Goal: Task Accomplishment & Management: Use online tool/utility

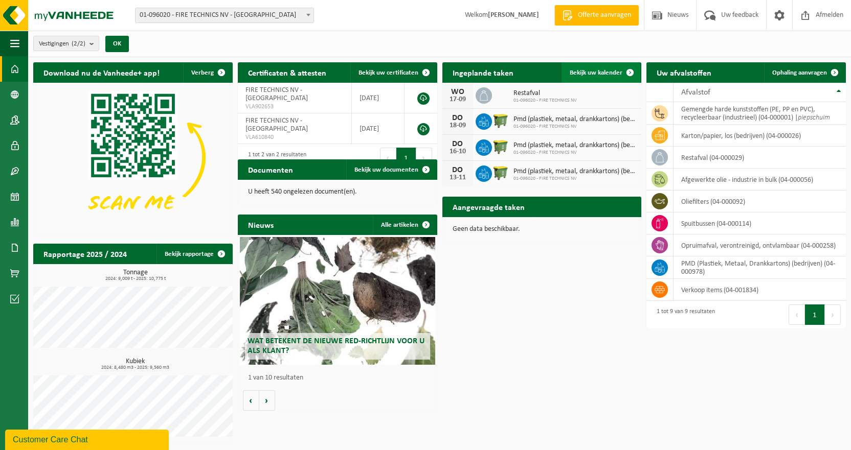
click at [612, 72] on span "Bekijk uw kalender" at bounding box center [595, 73] width 53 height 7
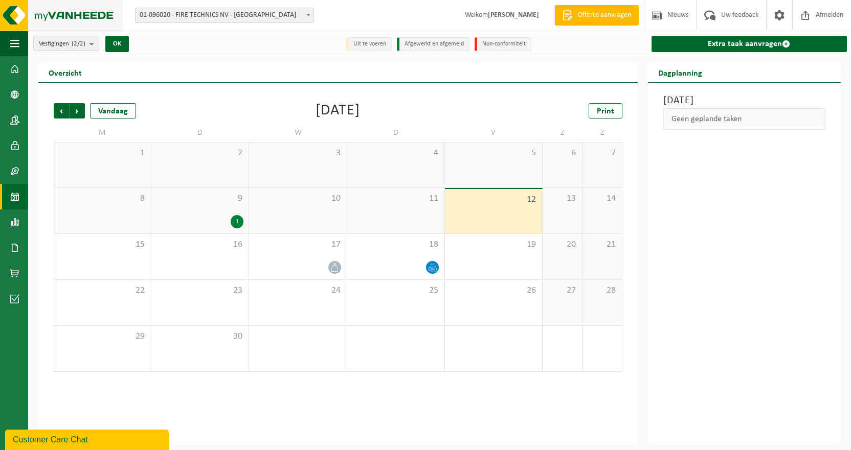
click at [86, 16] on img at bounding box center [61, 15] width 123 height 31
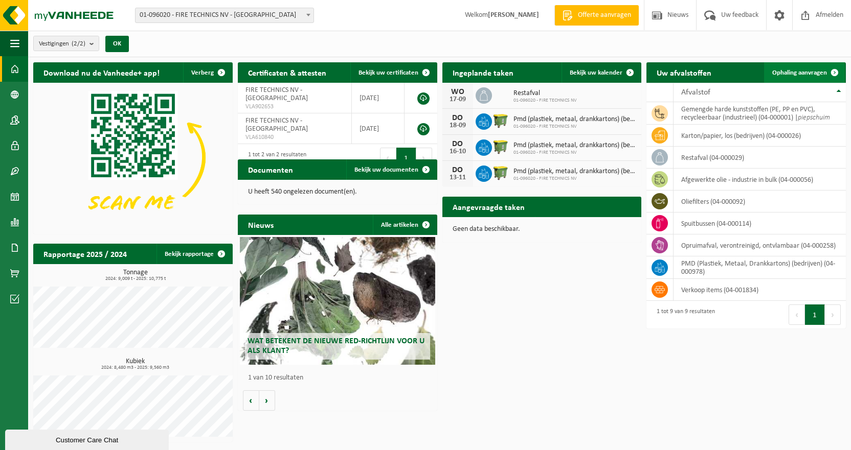
click at [799, 74] on span "Ophaling aanvragen" at bounding box center [799, 73] width 55 height 7
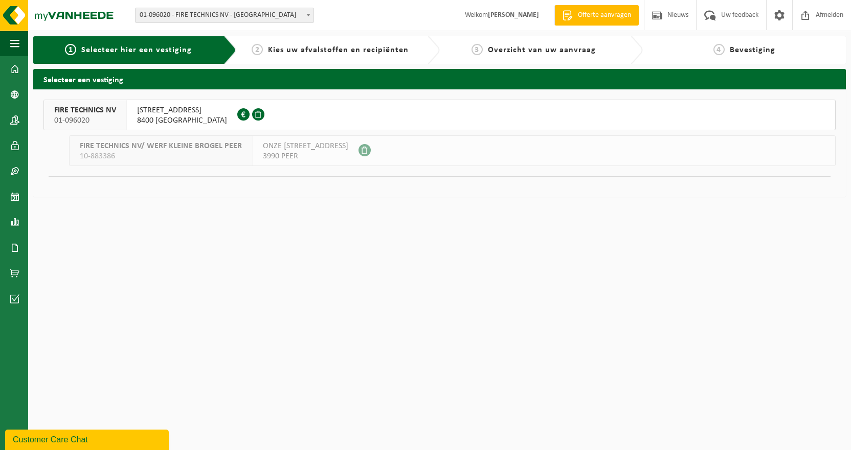
click at [158, 115] on span "[STREET_ADDRESS]" at bounding box center [182, 110] width 90 height 10
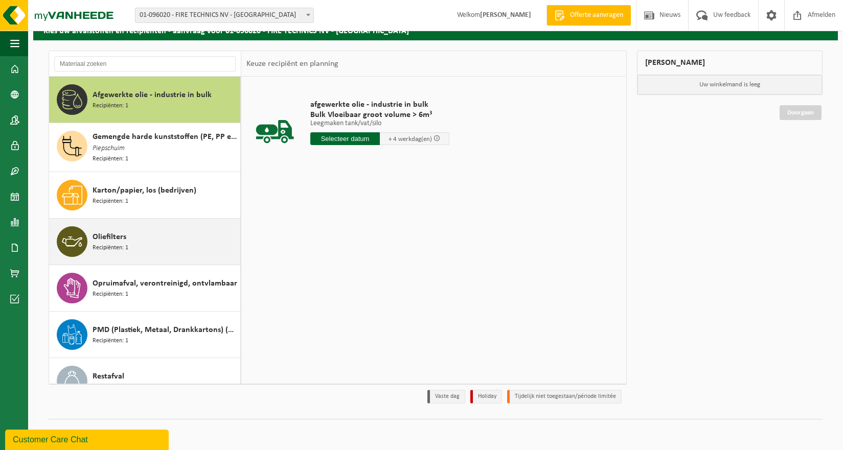
scroll to position [65, 0]
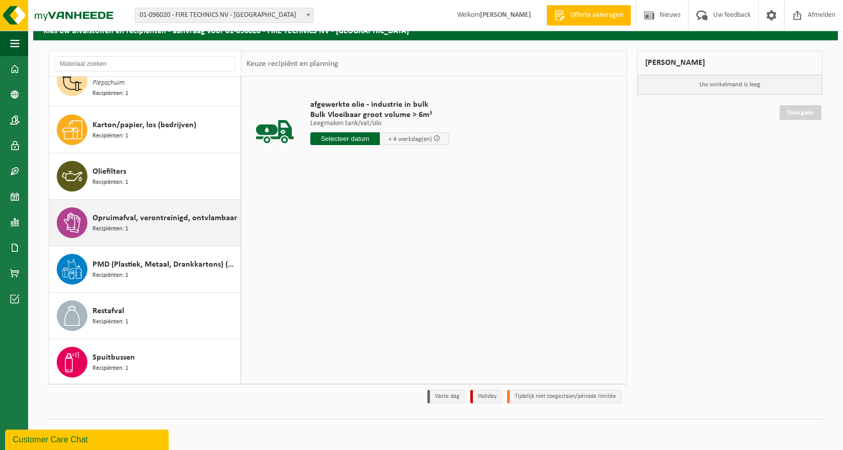
click at [171, 214] on span "Opruimafval, verontreinigd, ontvlambaar" at bounding box center [165, 218] width 145 height 12
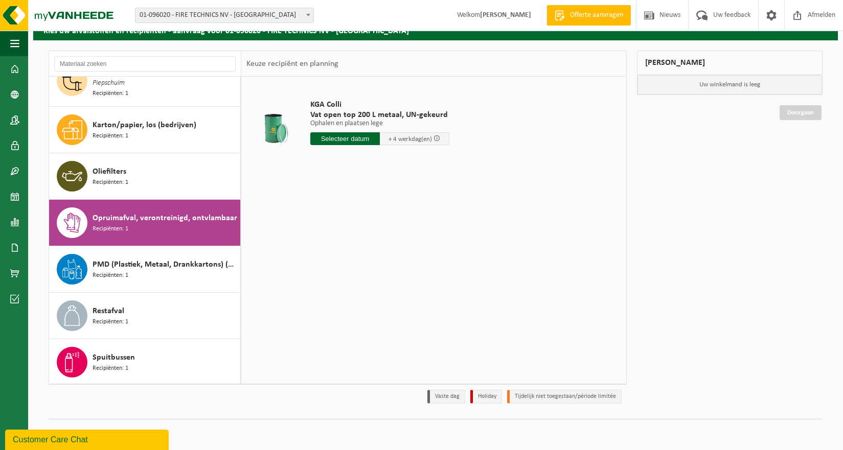
click at [349, 142] on input "text" at bounding box center [345, 138] width 70 height 13
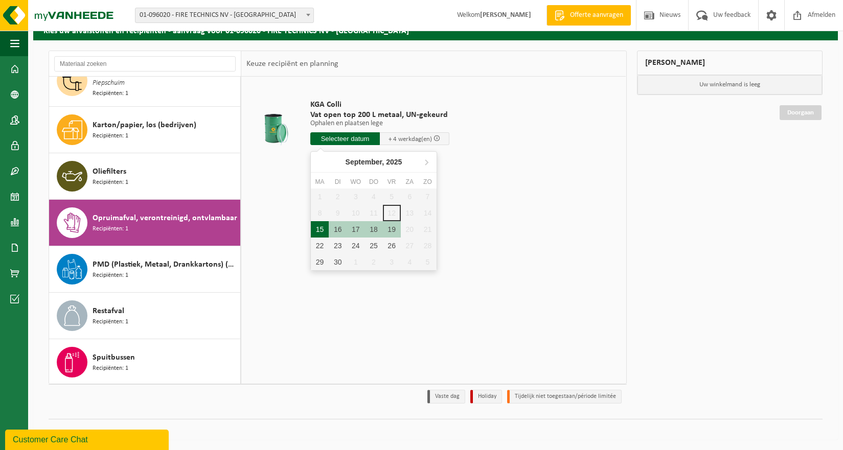
click at [324, 234] on div "15" at bounding box center [320, 229] width 18 height 16
type input "Van 2025-09-15"
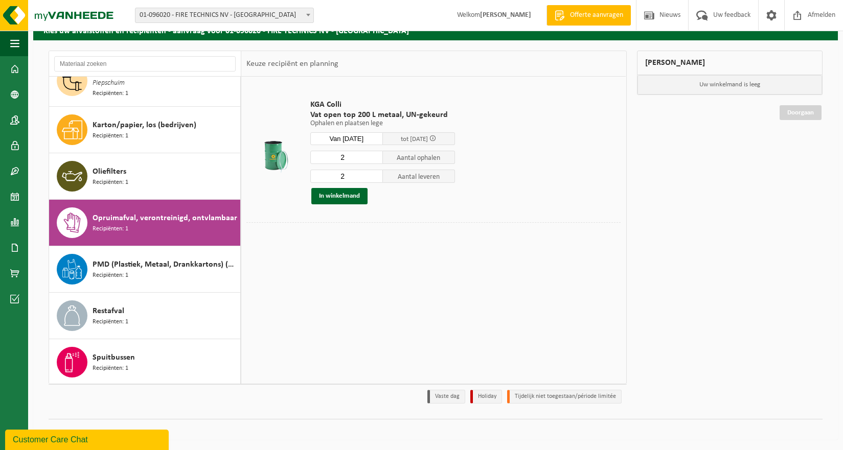
click at [341, 156] on input "2" at bounding box center [346, 157] width 73 height 13
click at [413, 213] on div "KGA Colli Vat open top 200 L metaal, UN-gekeurd Ophalen en plaatsen lege Ophale…" at bounding box center [382, 151] width 155 height 125
click at [350, 194] on button "In winkelmand" at bounding box center [339, 196] width 56 height 16
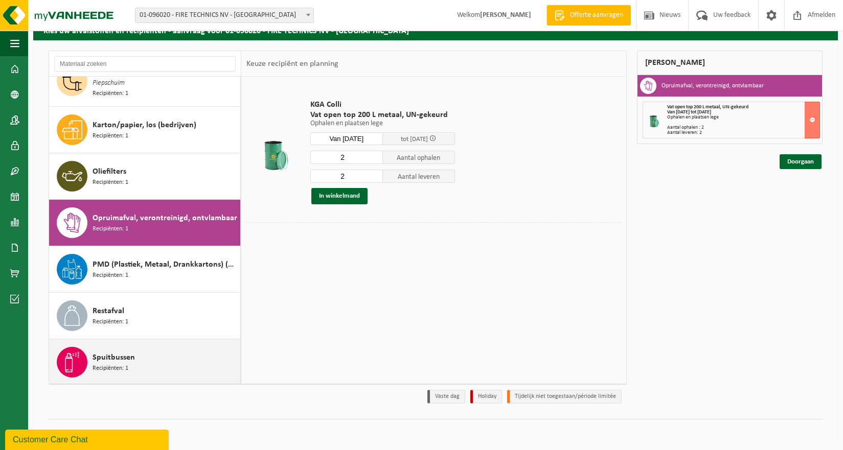
click at [135, 357] on div "Spuitbussen Recipiënten: 1" at bounding box center [165, 362] width 145 height 31
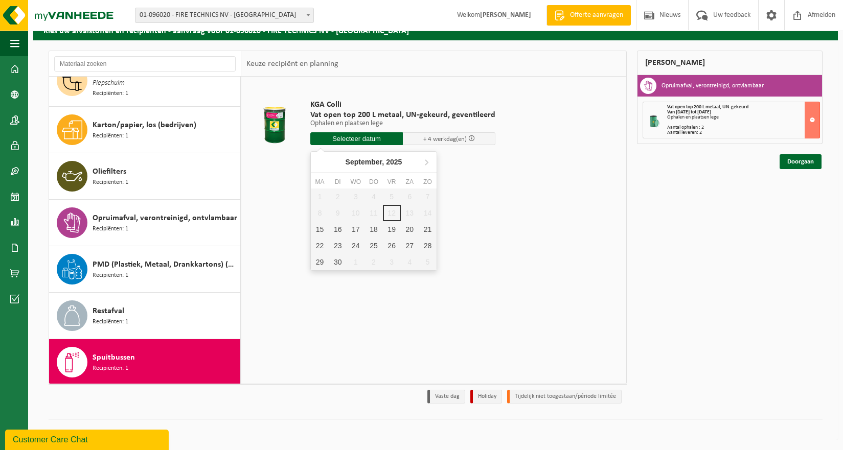
click at [365, 136] on input "text" at bounding box center [356, 138] width 93 height 13
click at [323, 229] on div "15" at bounding box center [320, 229] width 18 height 16
type input "Van 2025-09-15"
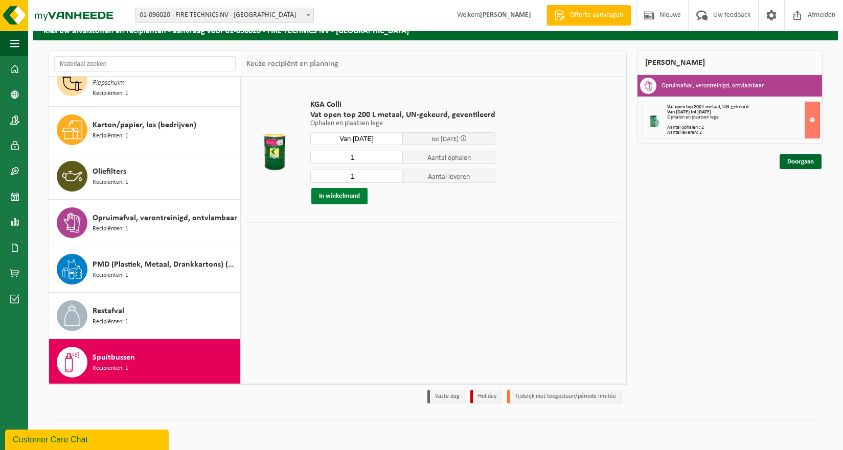
click at [348, 195] on button "In winkelmand" at bounding box center [339, 196] width 56 height 16
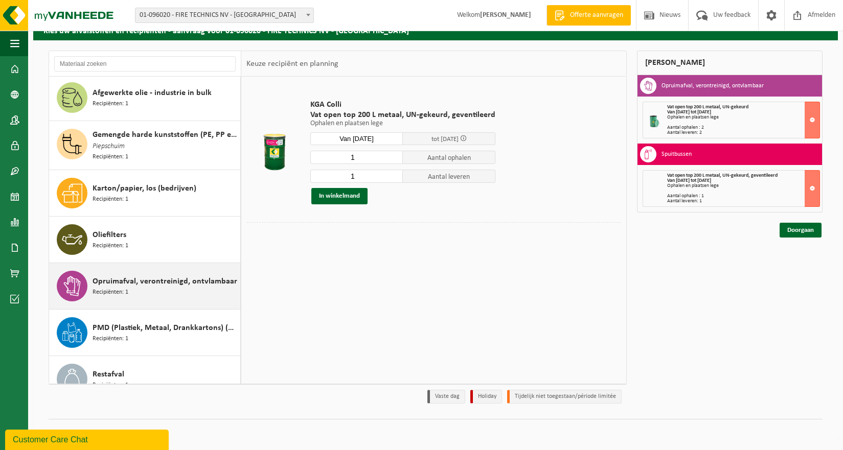
scroll to position [0, 0]
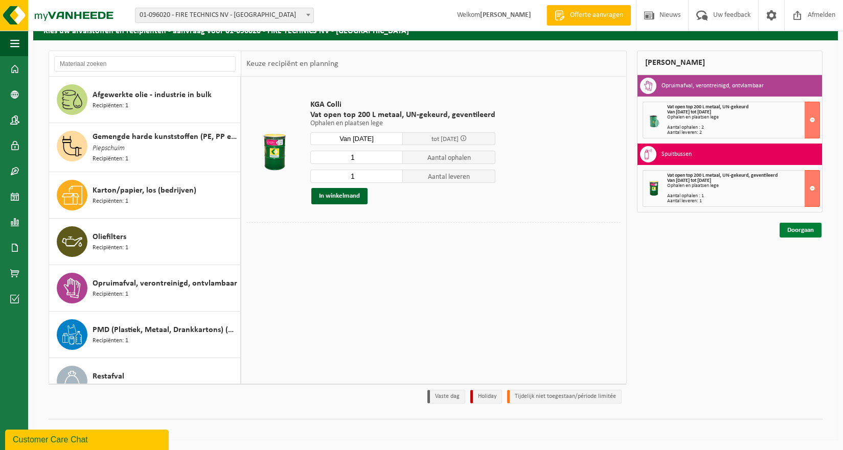
click at [802, 232] on link "Doorgaan" at bounding box center [800, 230] width 42 height 15
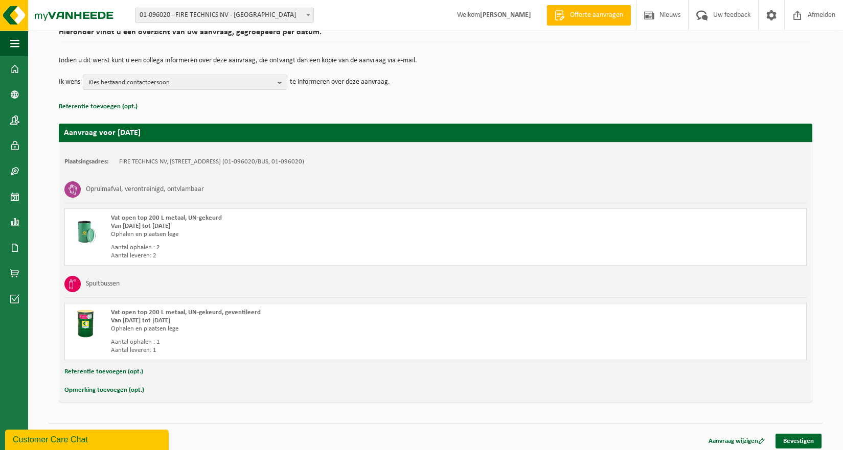
scroll to position [91, 0]
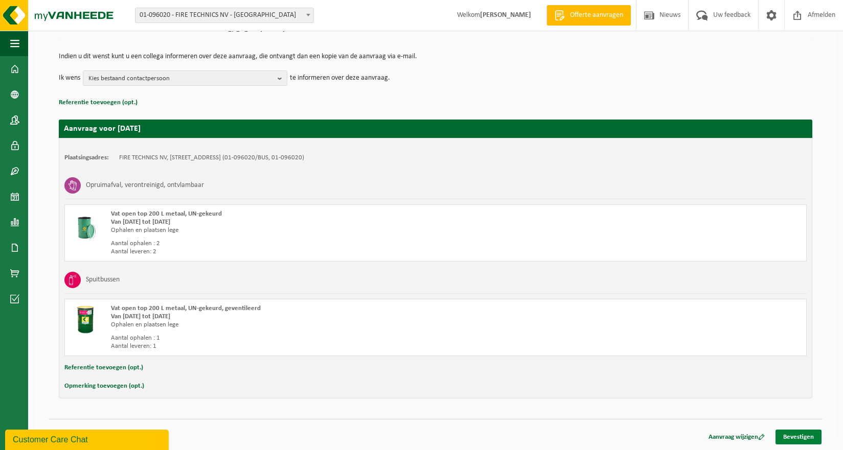
click at [814, 439] on link "Bevestigen" at bounding box center [798, 437] width 46 height 15
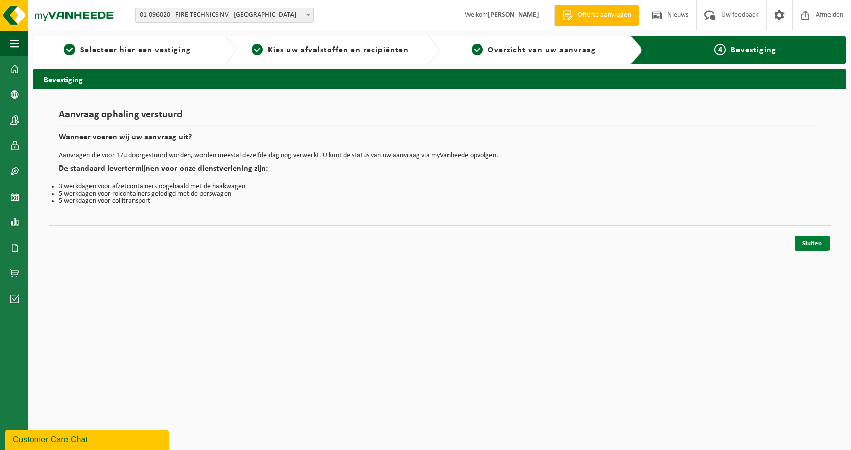
click at [813, 242] on link "Sluiten" at bounding box center [811, 243] width 35 height 15
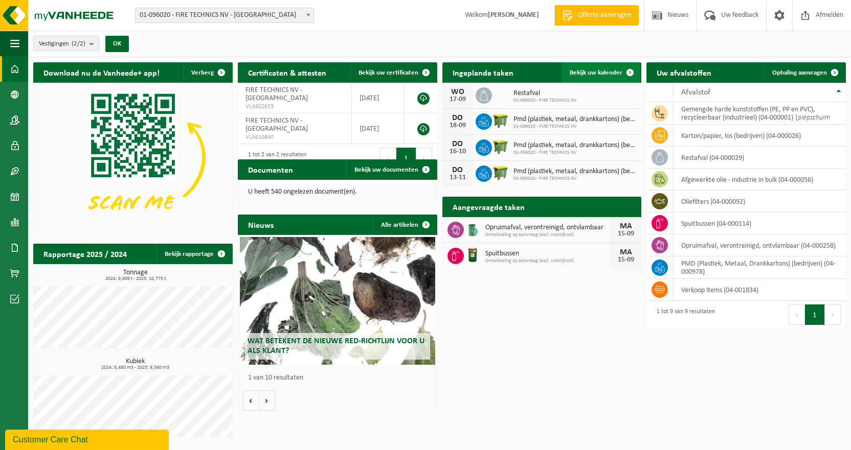
click at [607, 70] on span "Bekijk uw kalender" at bounding box center [595, 73] width 53 height 7
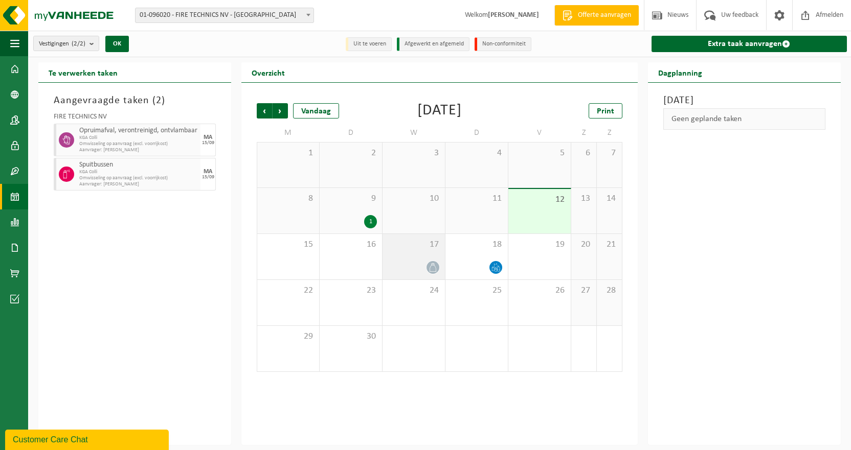
click at [424, 259] on div "17" at bounding box center [413, 256] width 62 height 45
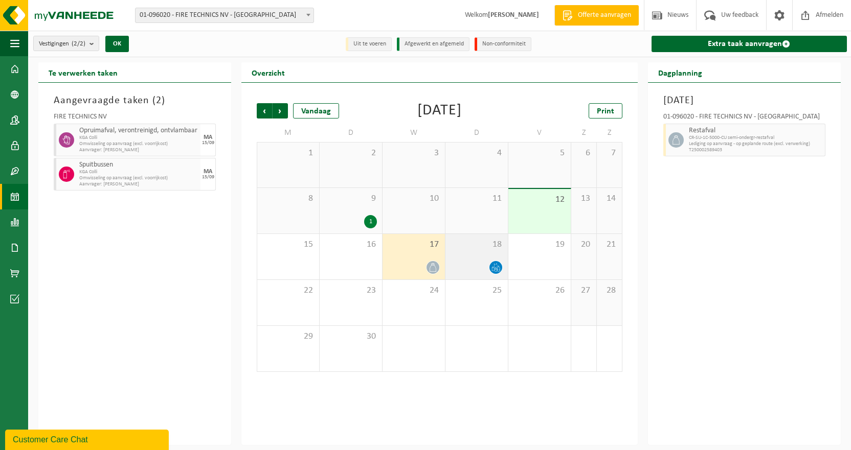
click at [501, 258] on div "18" at bounding box center [476, 256] width 62 height 45
